Goal: Ask a question

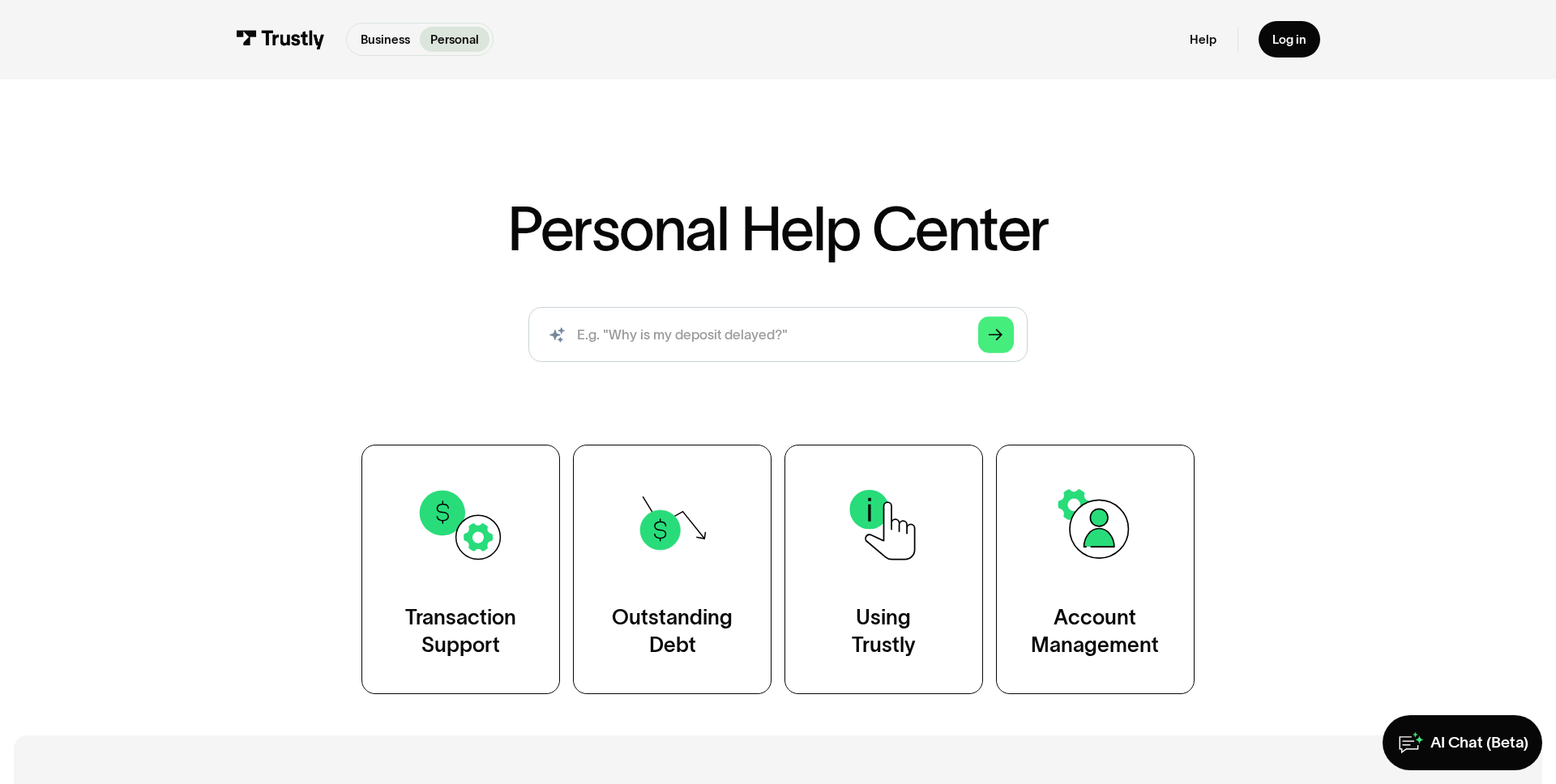
click at [1187, 389] on div "Personal Help Center AI-powered search ( 1 / 4 ) Type your question and our sma…" at bounding box center [777, 448] width 998 height 496
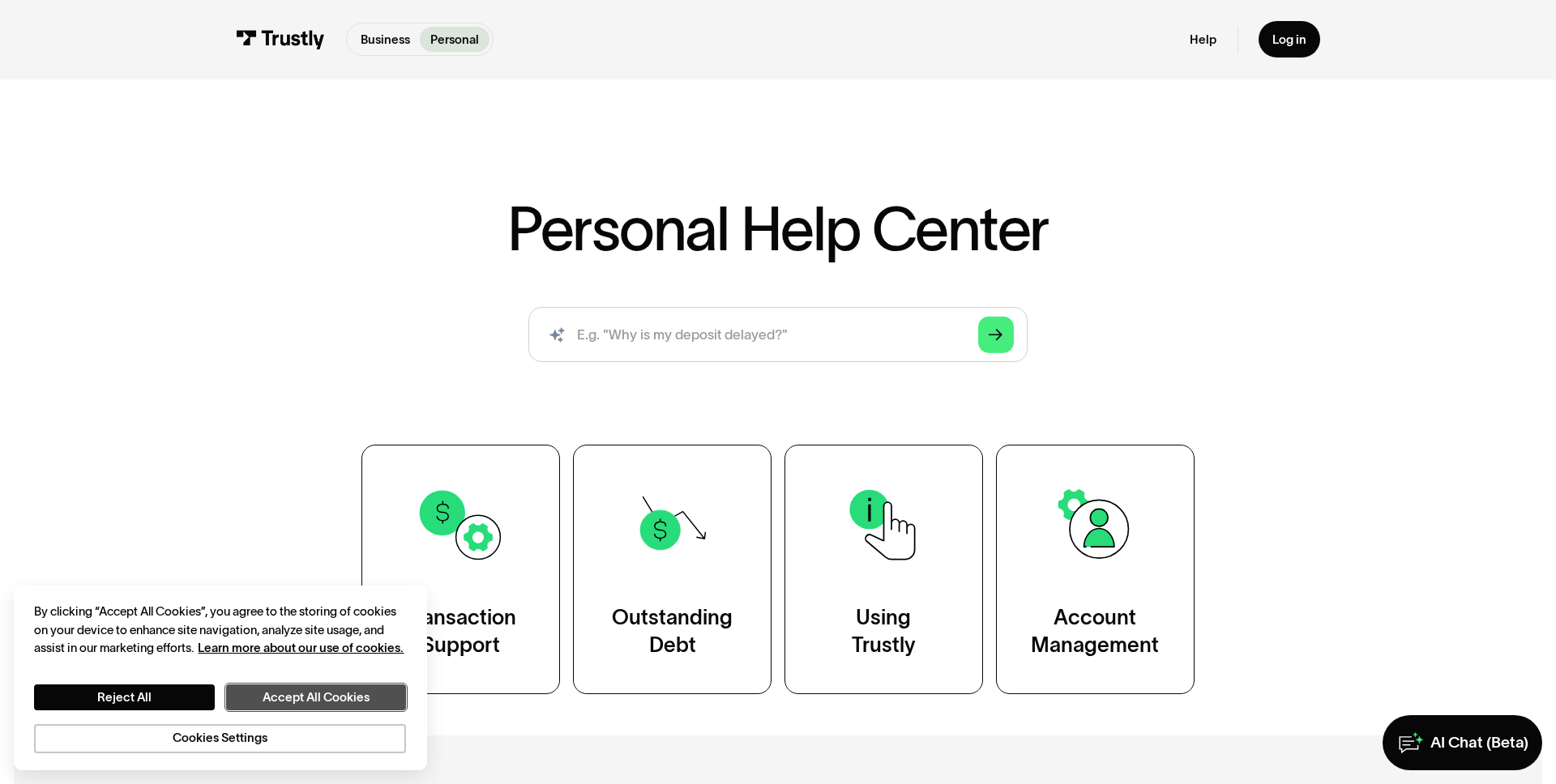
click at [336, 696] on button "Accept All Cookies" at bounding box center [316, 697] width 180 height 26
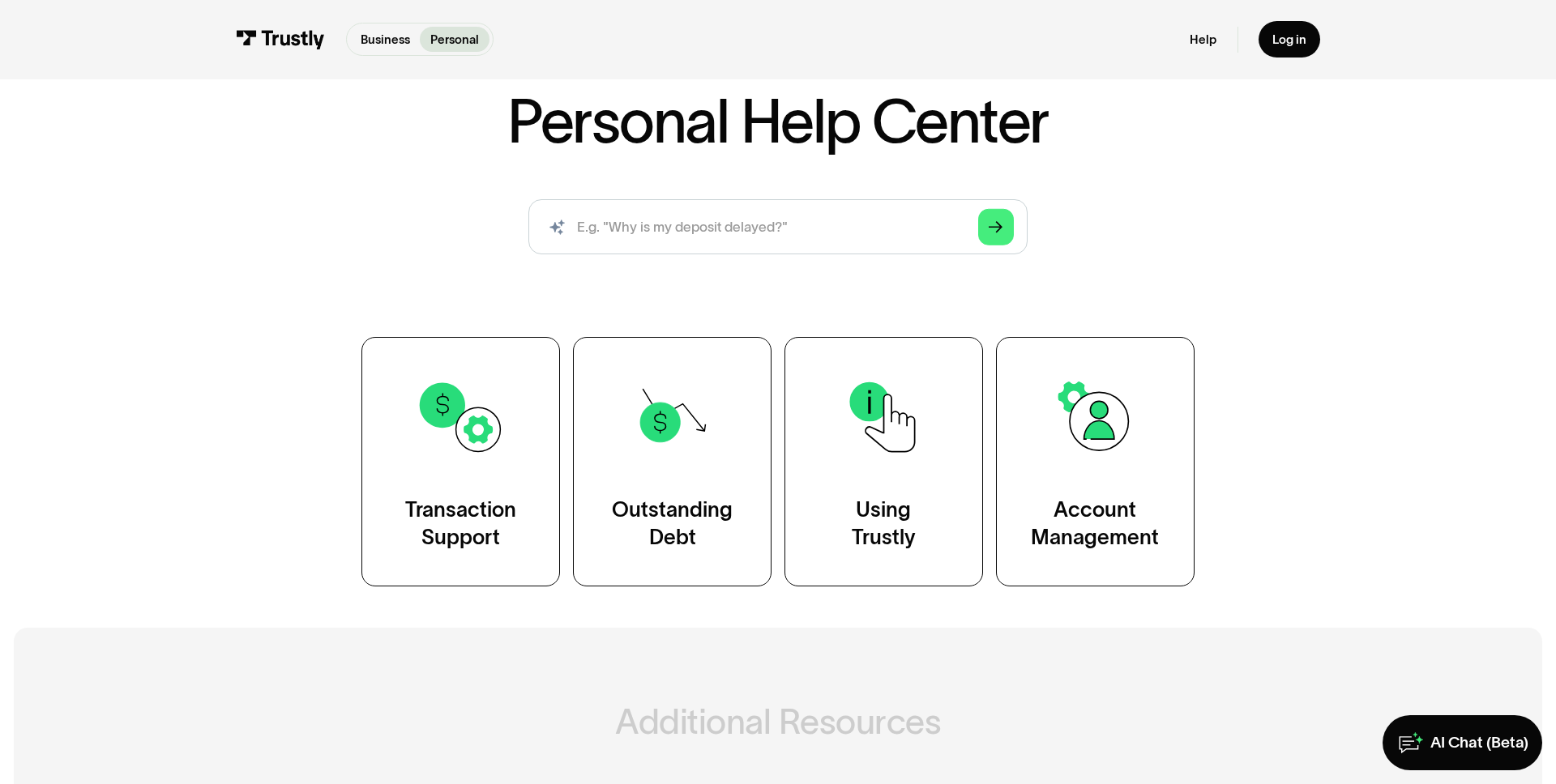
scroll to position [166, 0]
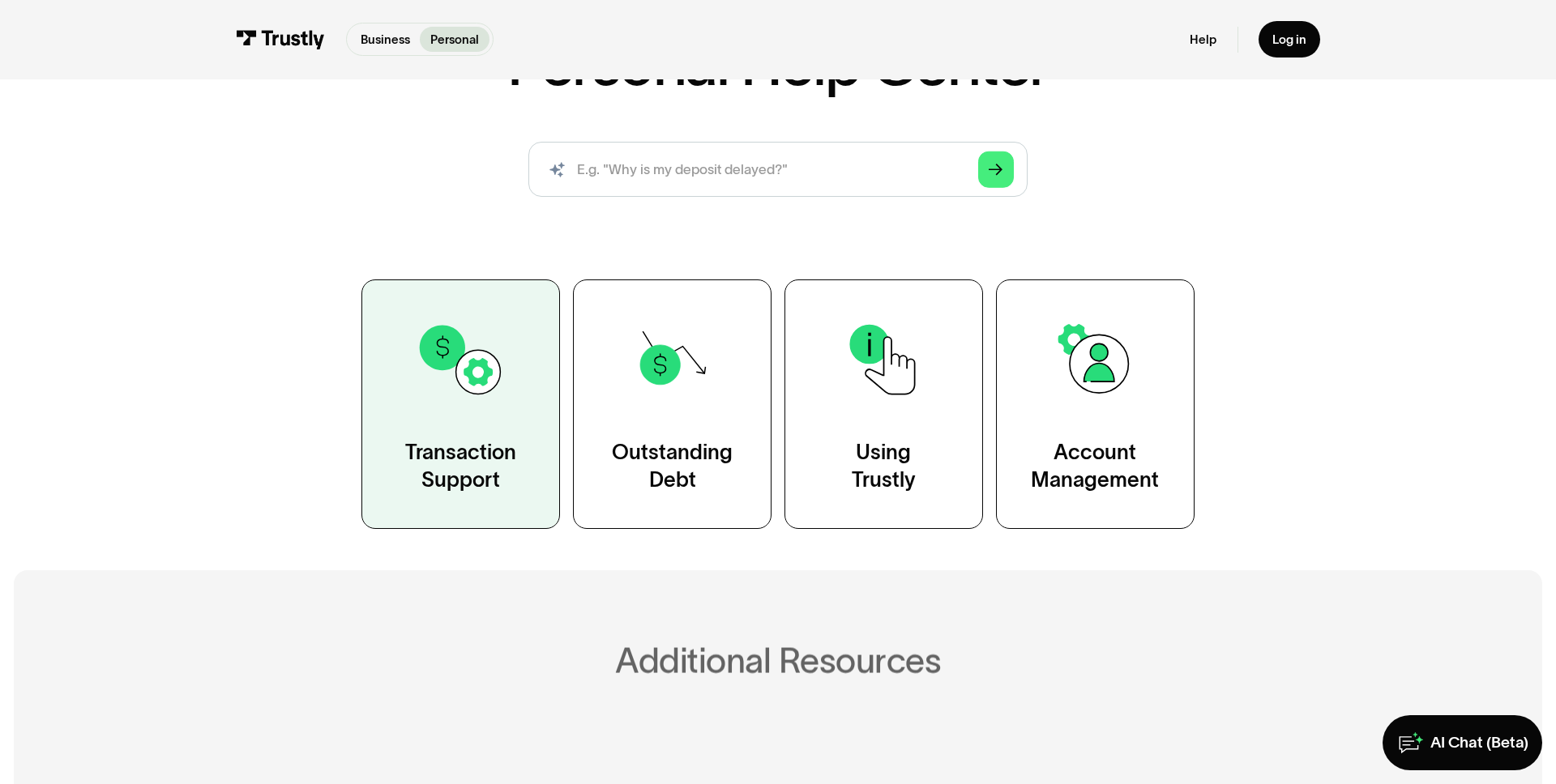
click at [491, 443] on div "Transaction Support" at bounding box center [461, 467] width 111 height 56
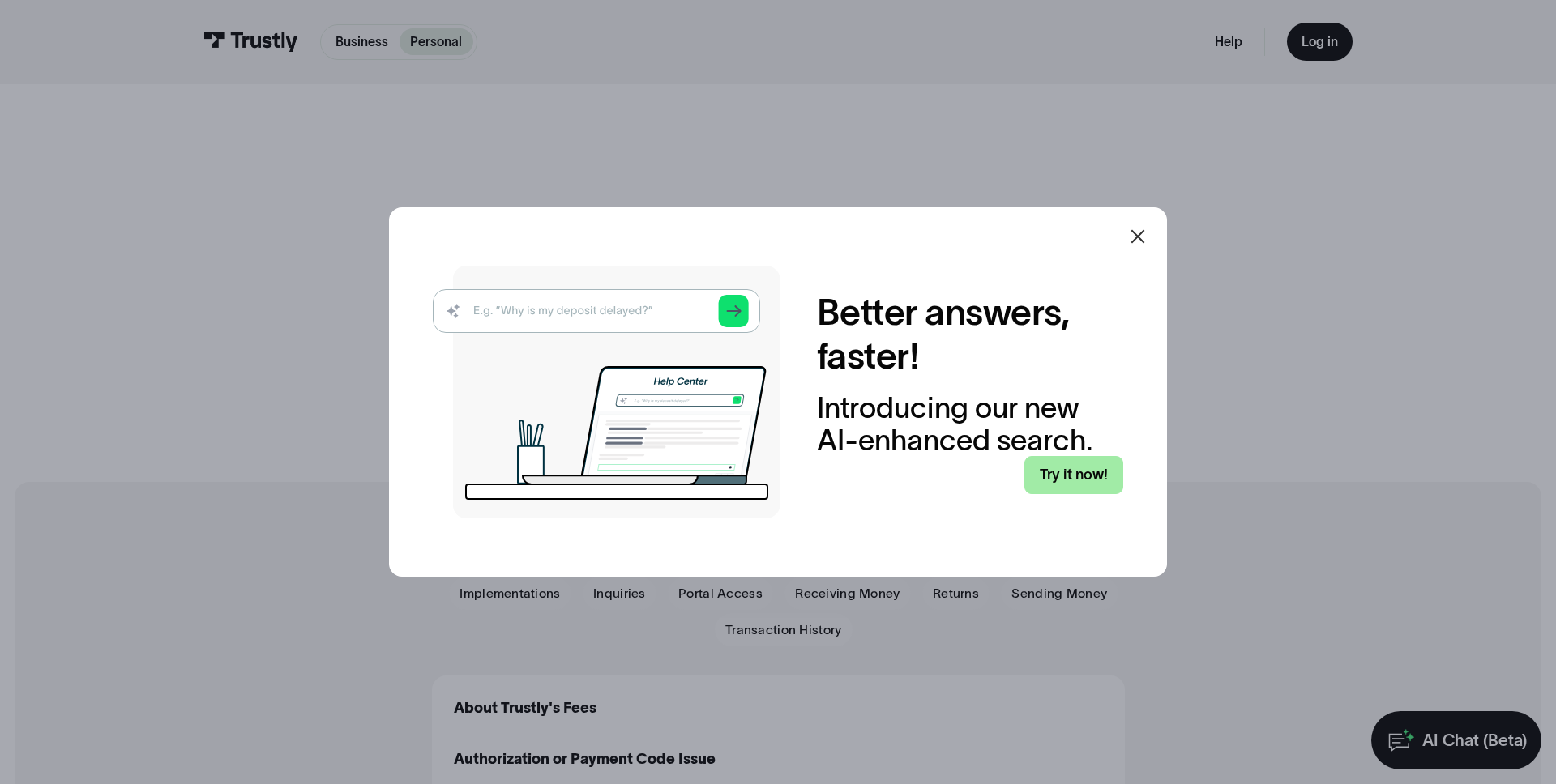
click at [1064, 485] on link "Try it now!" at bounding box center [1074, 475] width 99 height 38
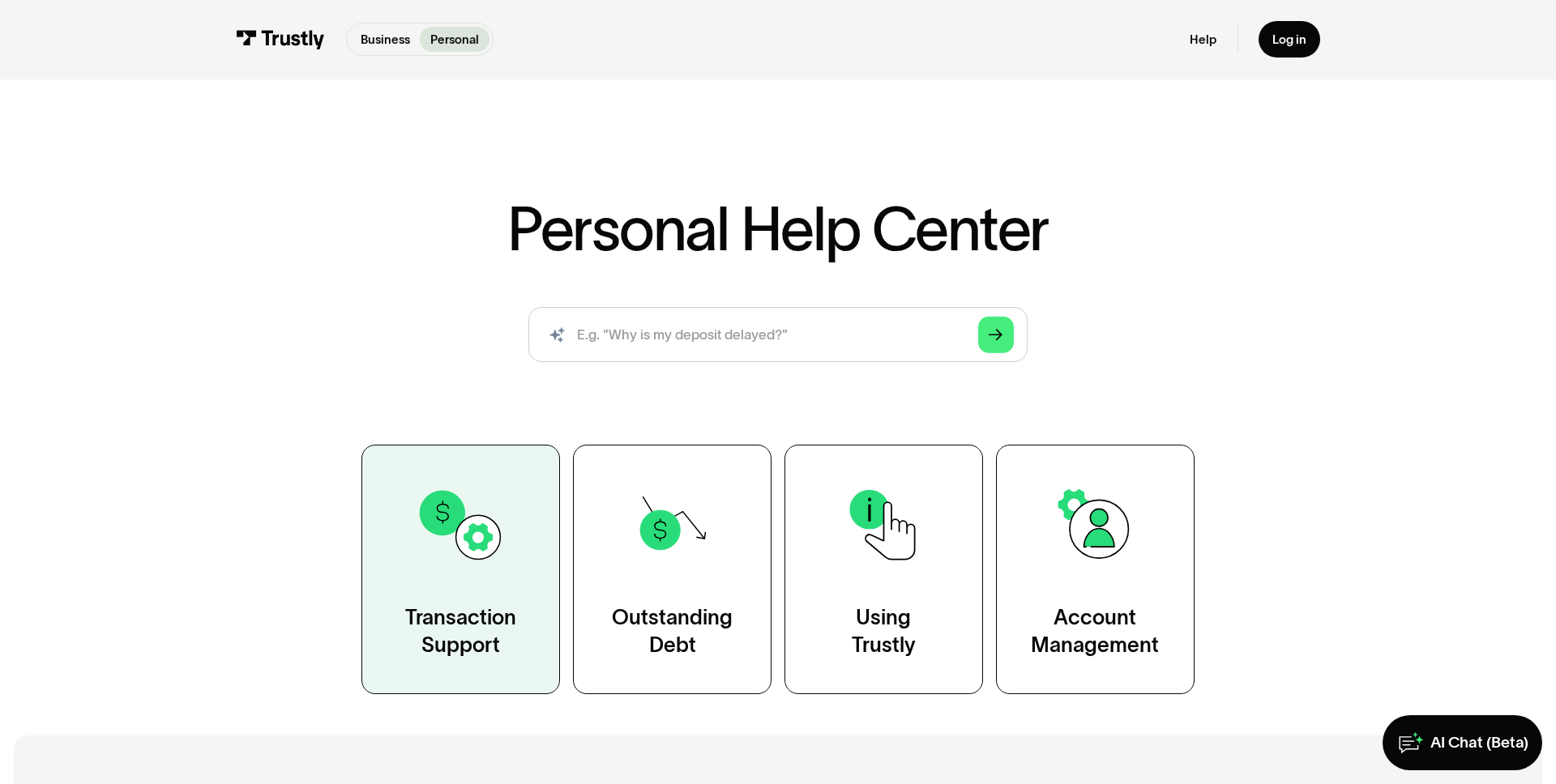
click at [502, 503] on img at bounding box center [460, 525] width 89 height 89
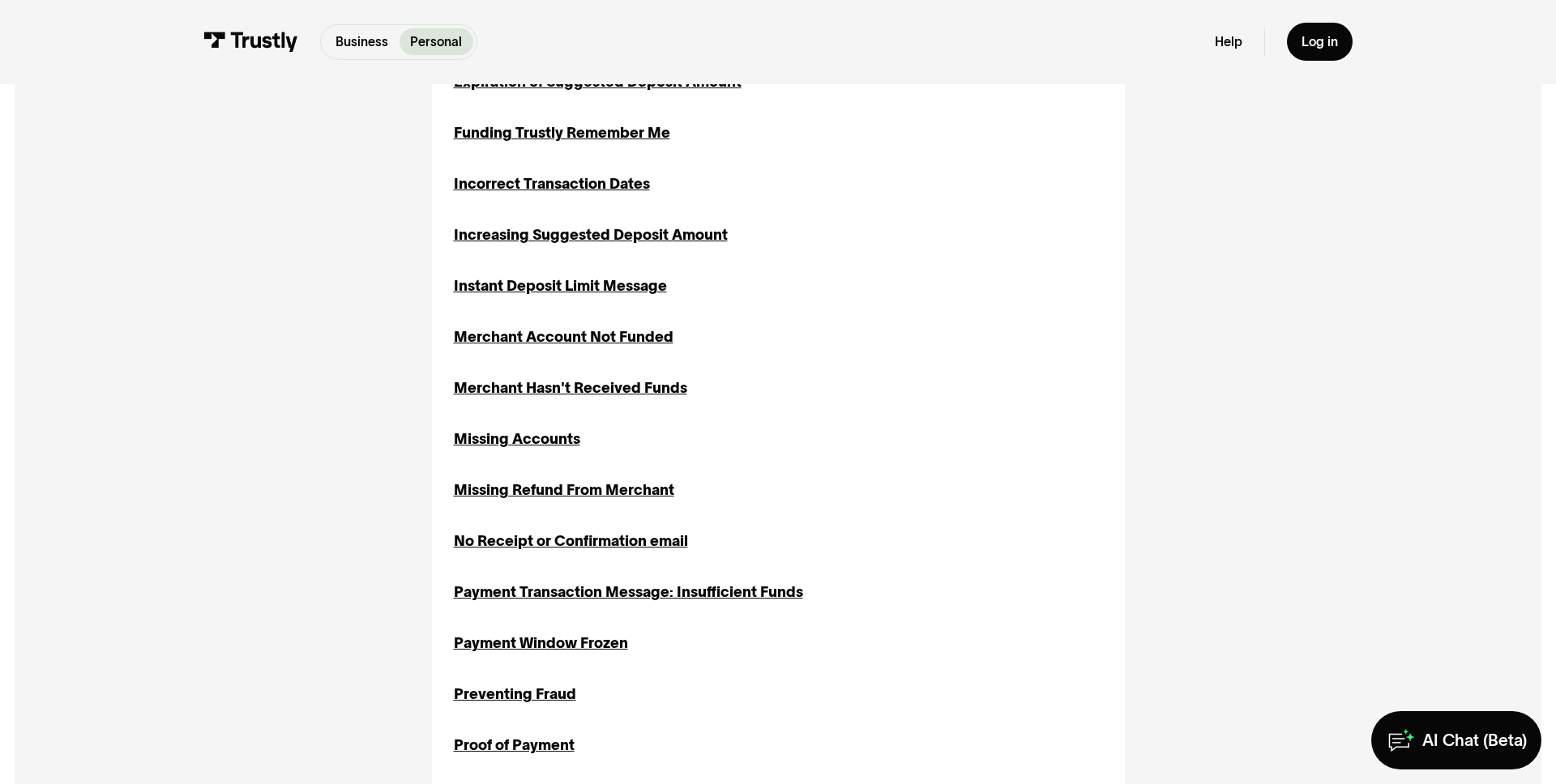
scroll to position [2138, 0]
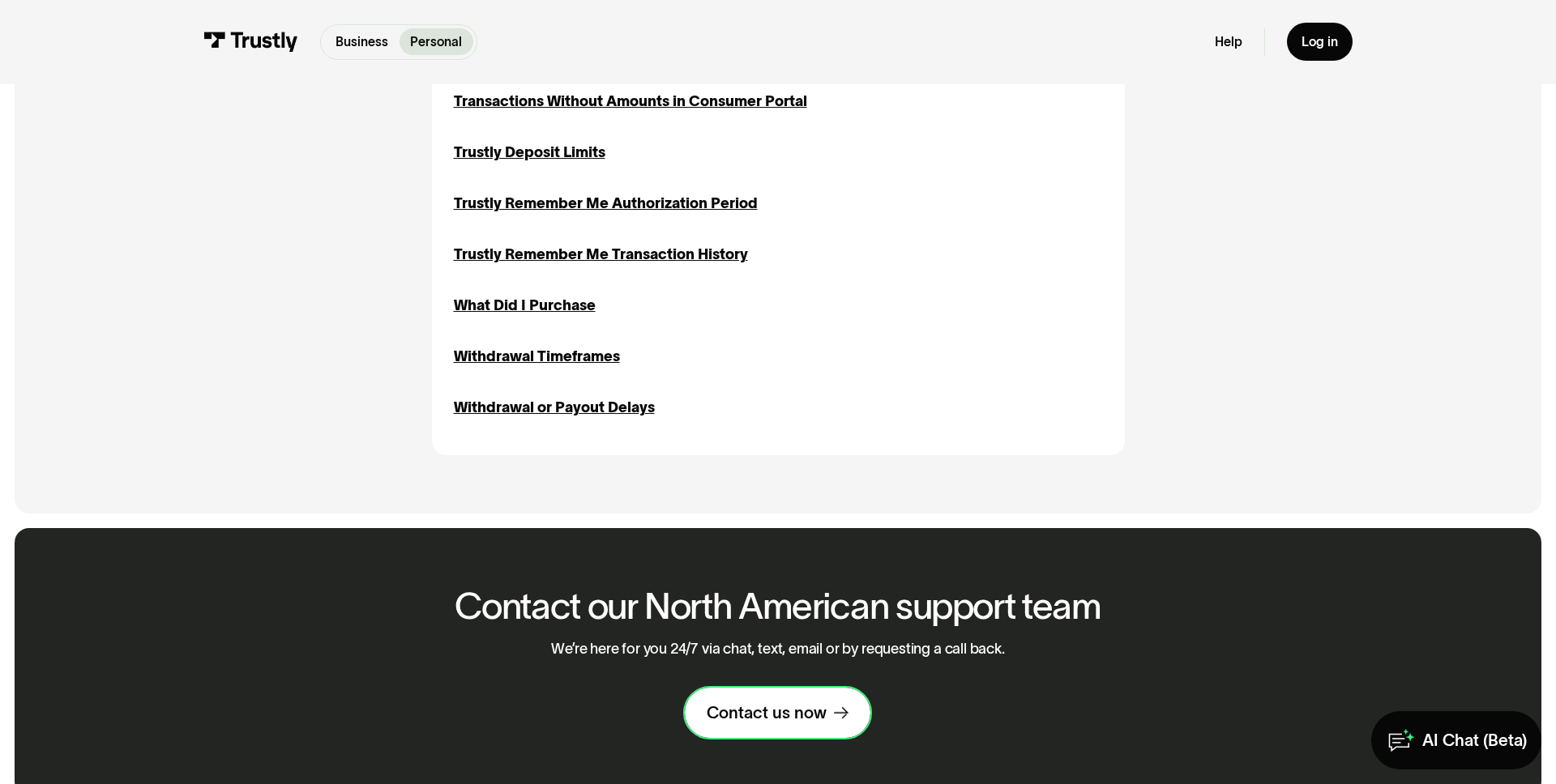
click at [762, 702] on div "Contact us now" at bounding box center [767, 713] width 120 height 21
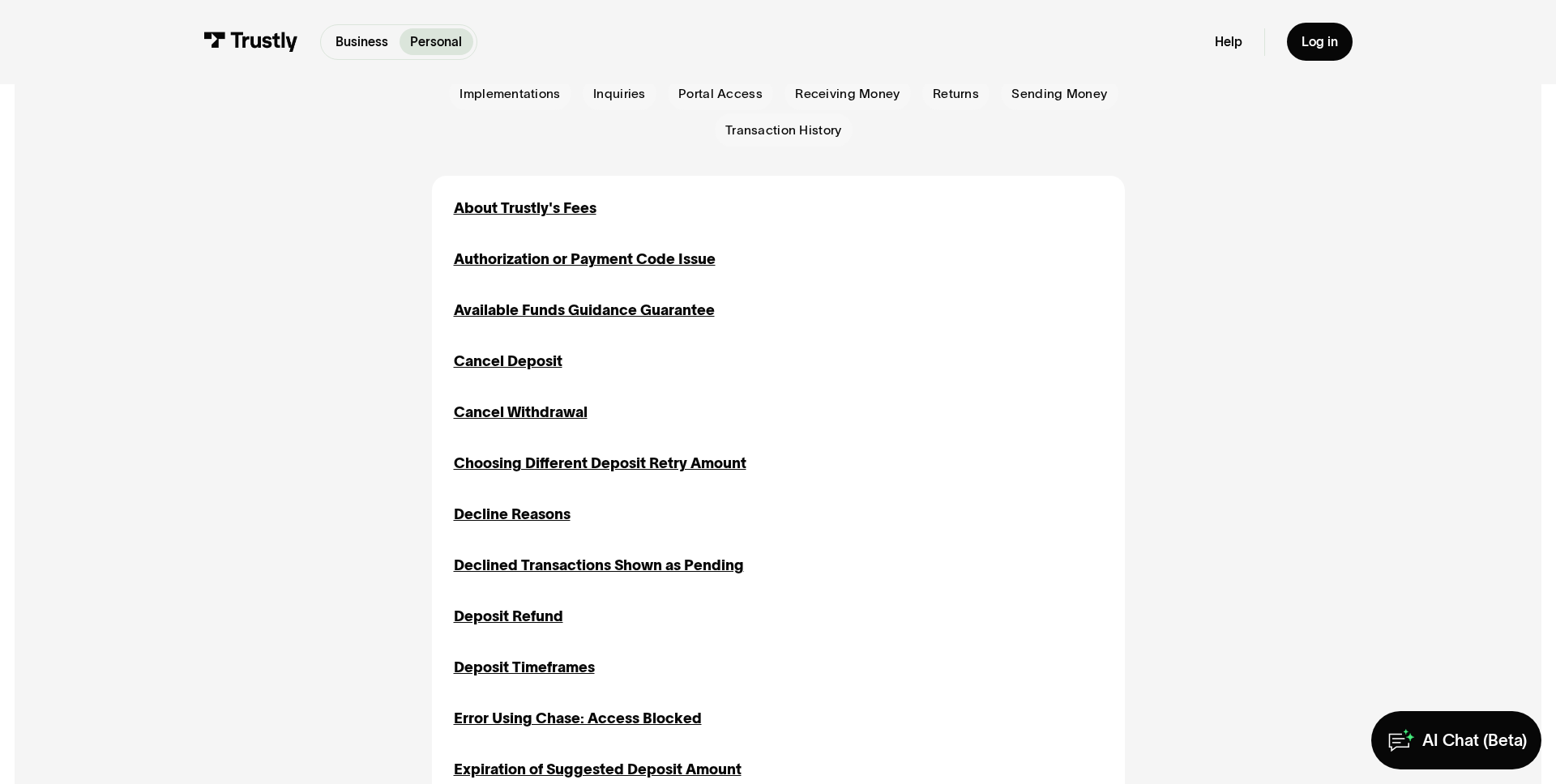
scroll to position [35, 0]
